Goal: Information Seeking & Learning: Learn about a topic

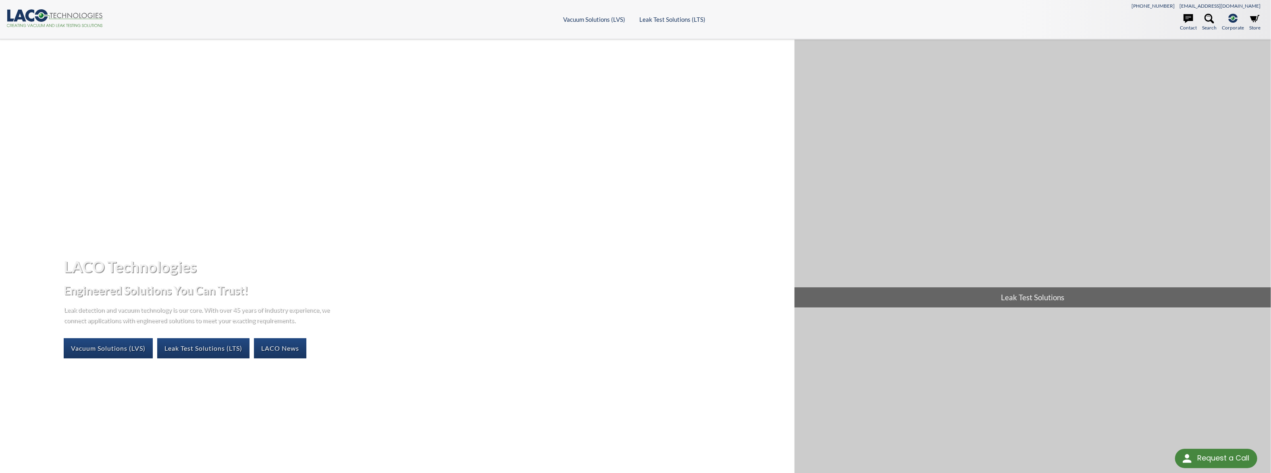
click at [614, 17] on header ".cls-1{fill:#193661;}.cls-2{fill:#58595b;}.cls-3{fill:url(#radial-gradient);}.c…" at bounding box center [635, 19] width 1271 height 39
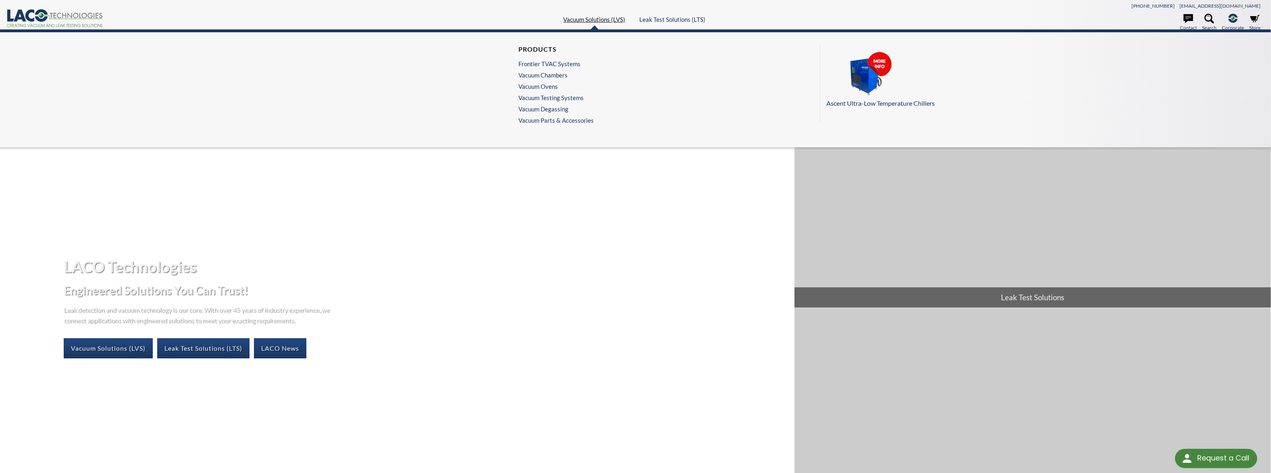
click at [614, 16] on link "Vacuum Solutions (LVS)" at bounding box center [595, 19] width 62 height 7
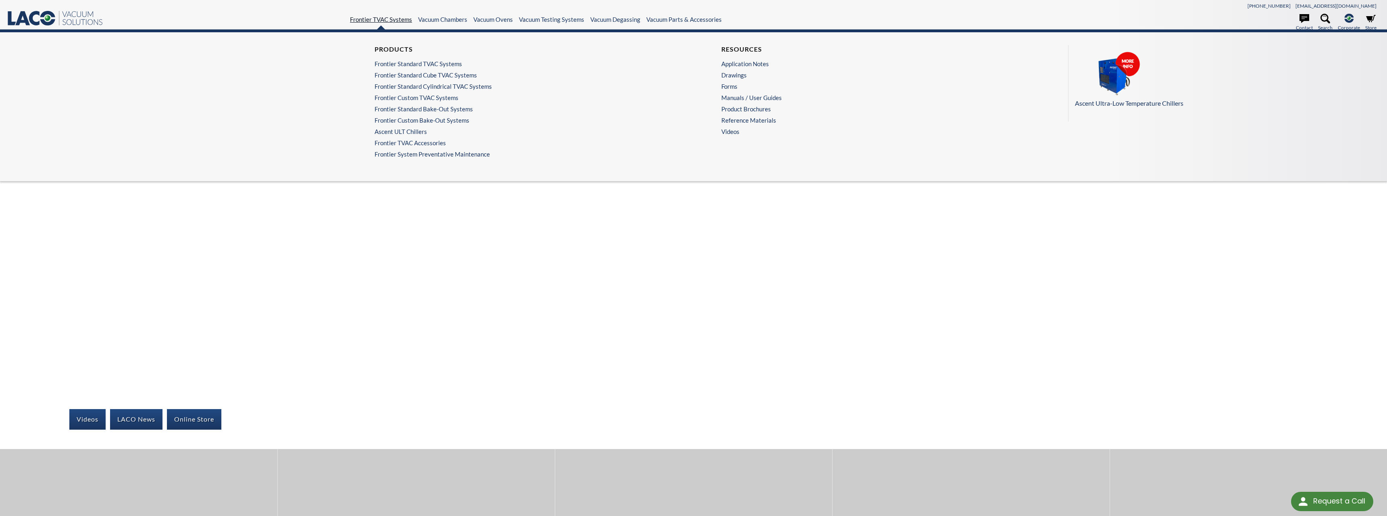
click at [377, 16] on link "Frontier TVAC Systems" at bounding box center [381, 19] width 62 height 7
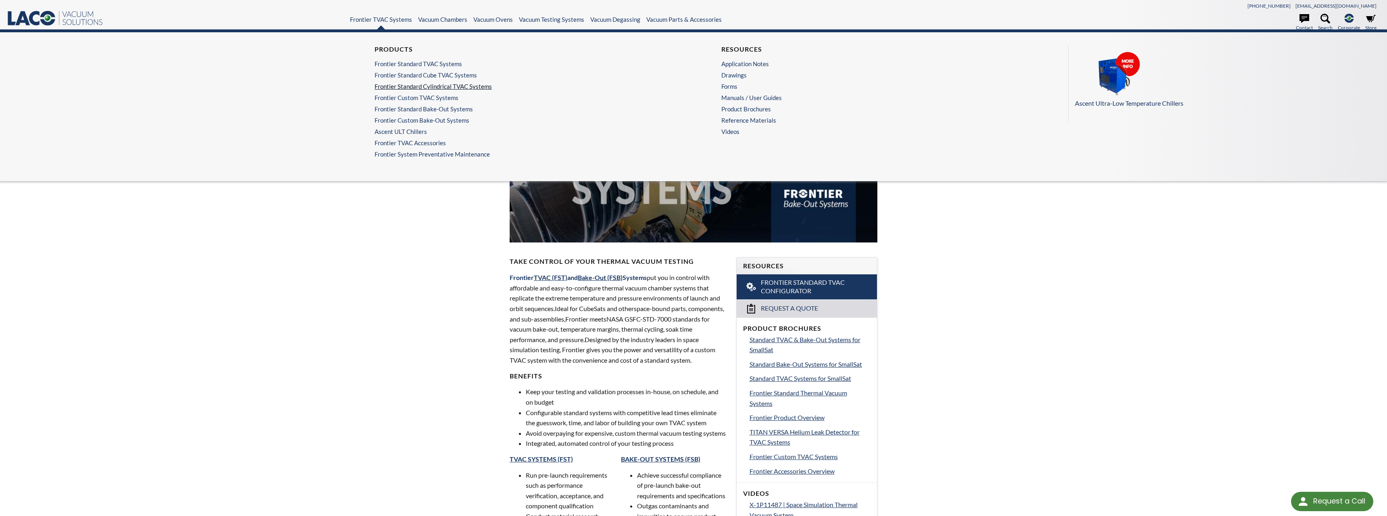
click at [407, 83] on link "Frontier Standard Cylindrical TVAC Systems" at bounding box center [518, 86] width 287 height 7
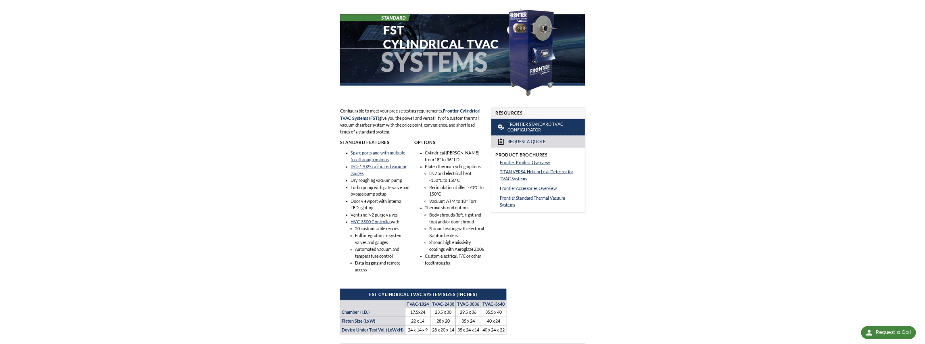
scroll to position [203, 0]
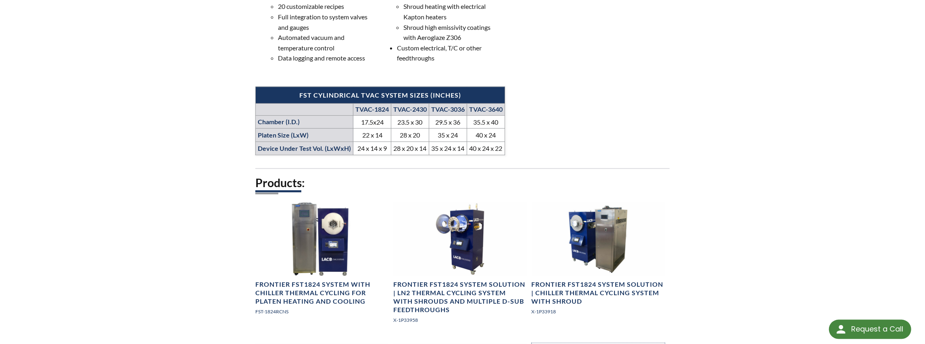
scroll to position [416, 0]
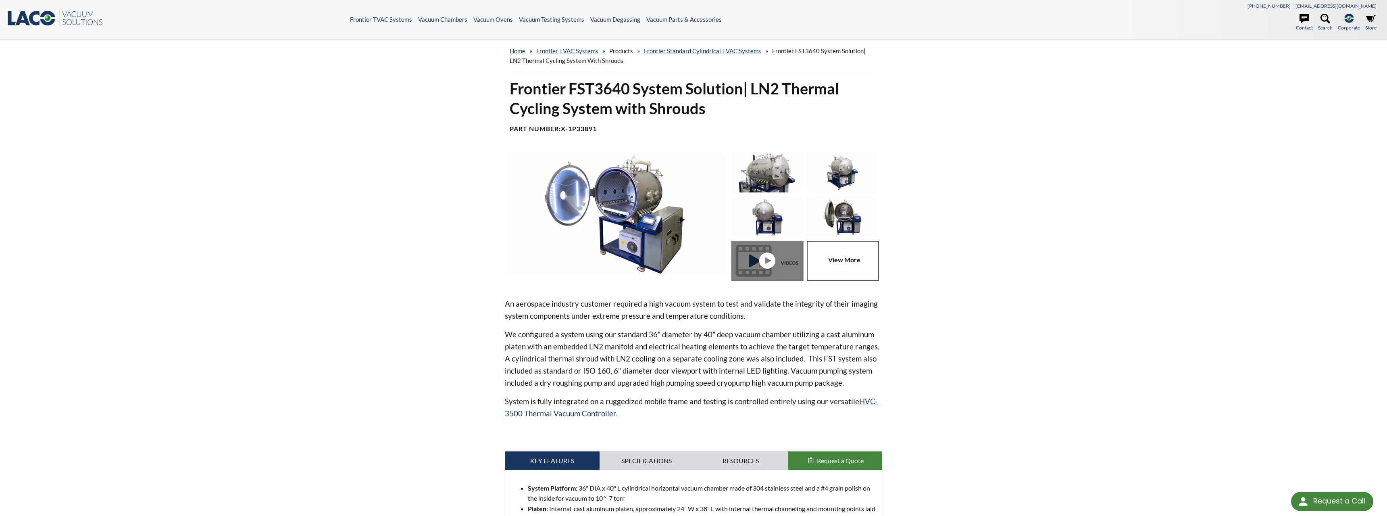
click at [629, 155] on img at bounding box center [615, 213] width 220 height 123
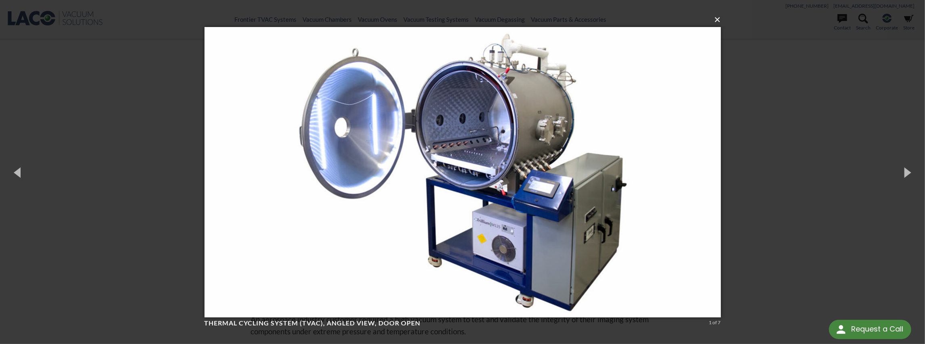
click at [718, 16] on button "×" at bounding box center [465, 20] width 516 height 18
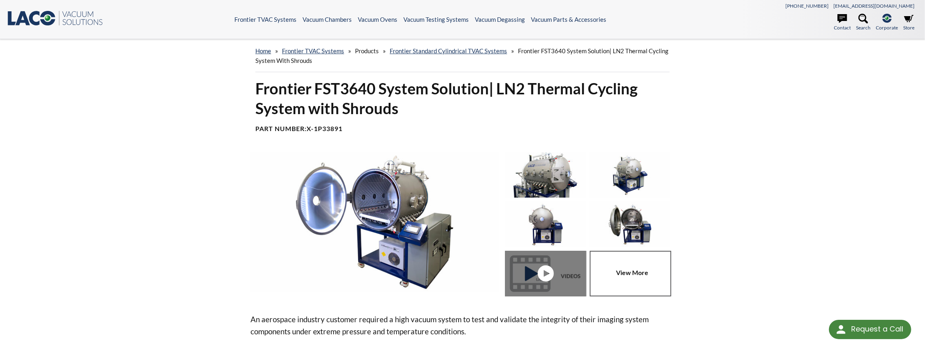
click at [383, 152] on img at bounding box center [374, 221] width 248 height 139
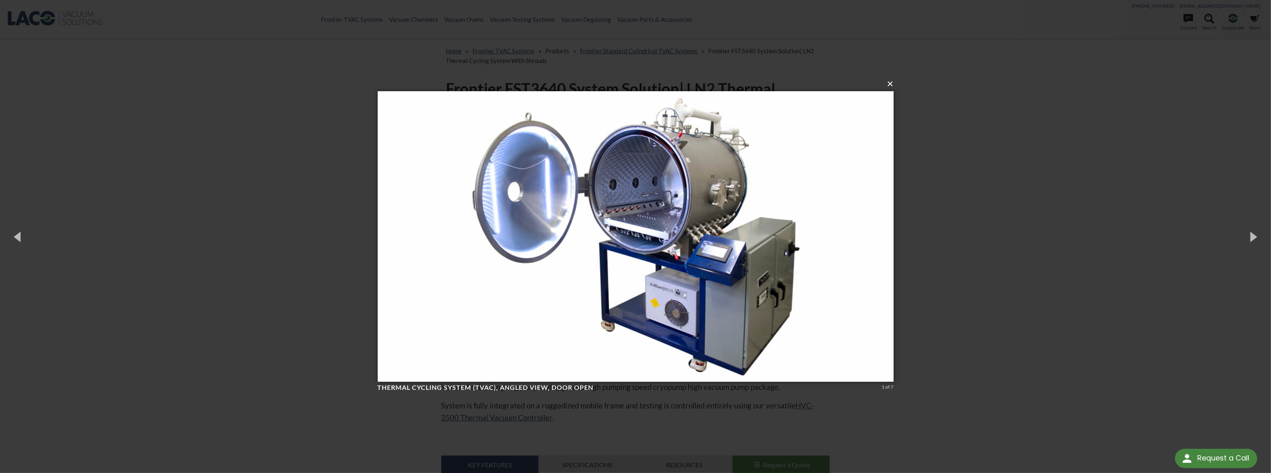
click at [893, 85] on button "×" at bounding box center [638, 84] width 516 height 18
